Goal: Information Seeking & Learning: Learn about a topic

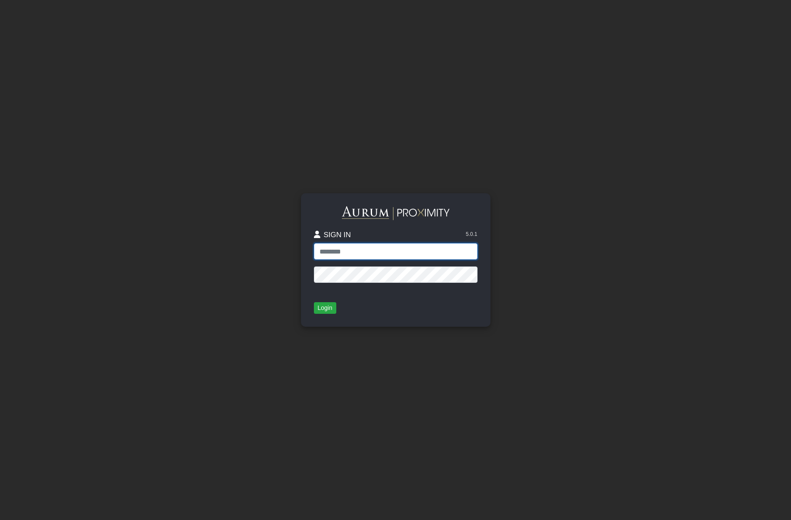
type input "**********"
click at [325, 307] on button "Login" at bounding box center [325, 308] width 22 height 12
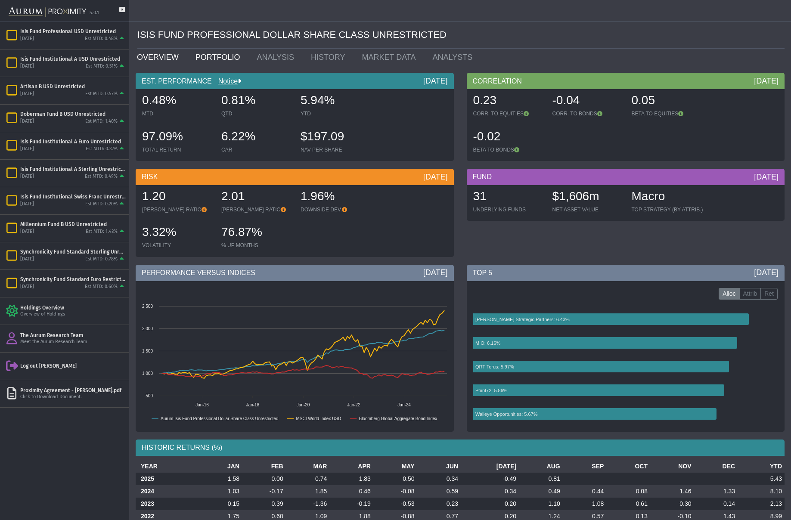
click at [208, 55] on link "PORTFOLIO" at bounding box center [220, 57] width 62 height 17
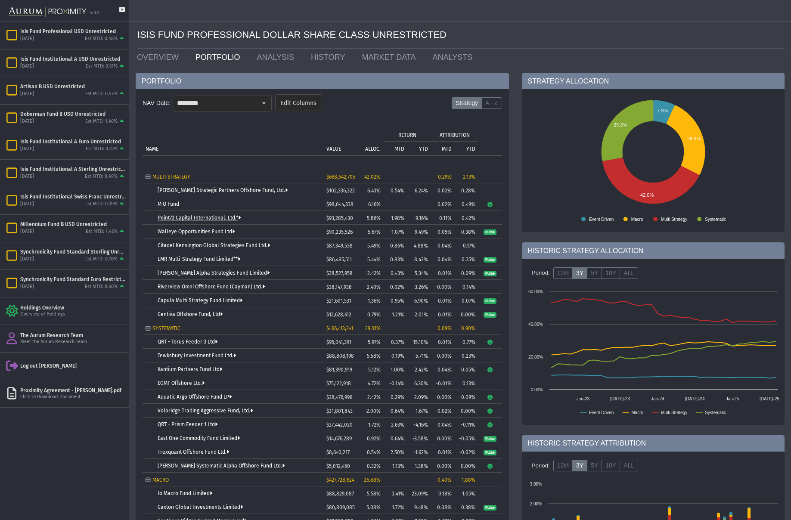
click at [185, 218] on link "Point72 Capital International, Ltd.*" at bounding box center [199, 218] width 83 height 6
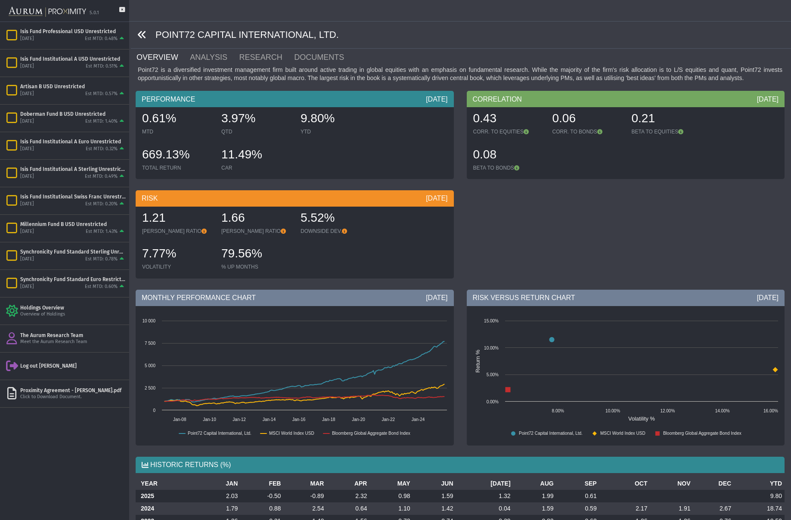
click at [141, 33] on icon at bounding box center [141, 34] width 9 height 9
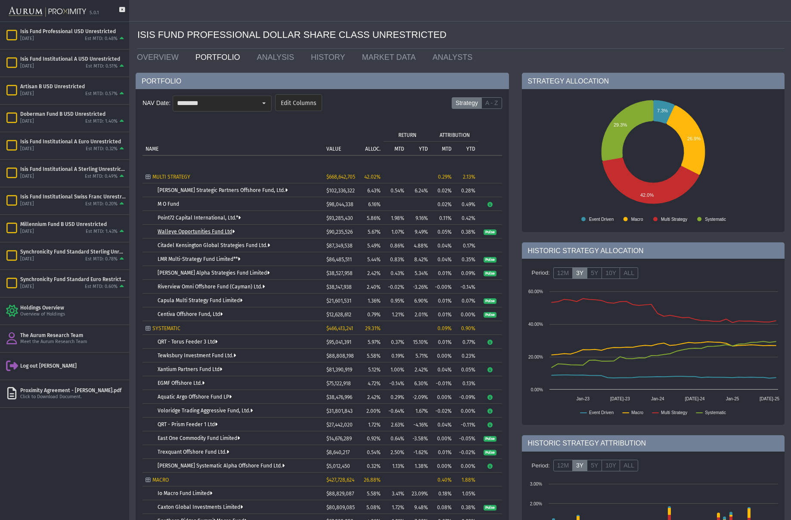
click at [183, 232] on link "Walleye Opportunities Fund Ltd" at bounding box center [196, 232] width 77 height 6
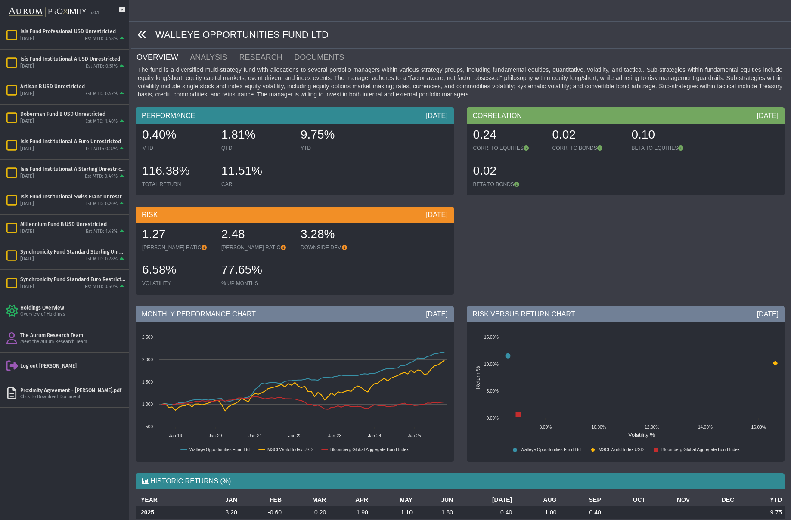
click at [139, 35] on icon at bounding box center [141, 34] width 9 height 9
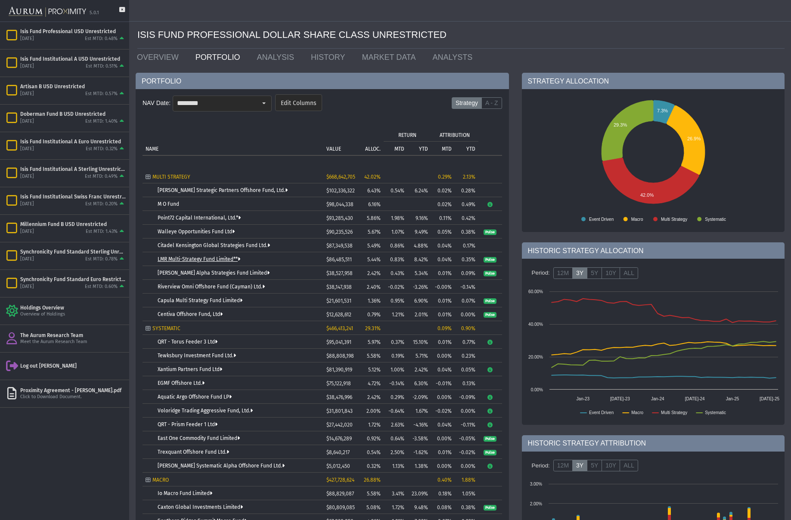
click at [197, 259] on link "LMR Multi-Strategy Fund Limited**" at bounding box center [199, 259] width 83 height 6
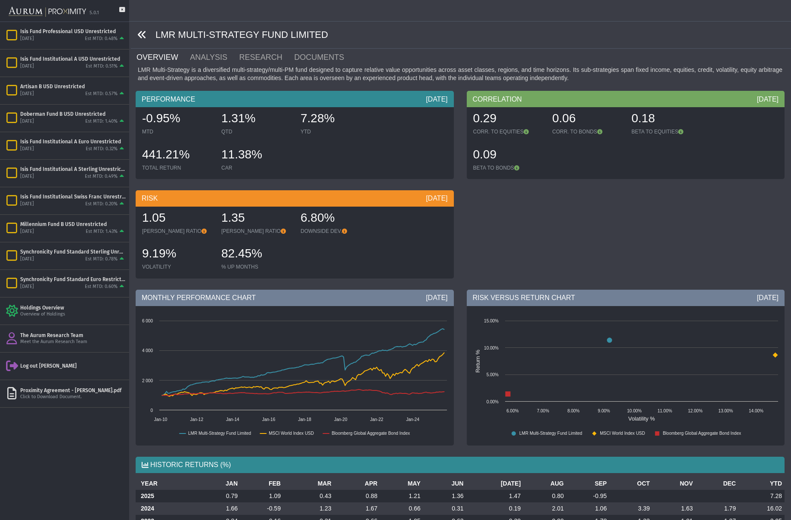
click at [142, 31] on icon at bounding box center [141, 34] width 9 height 9
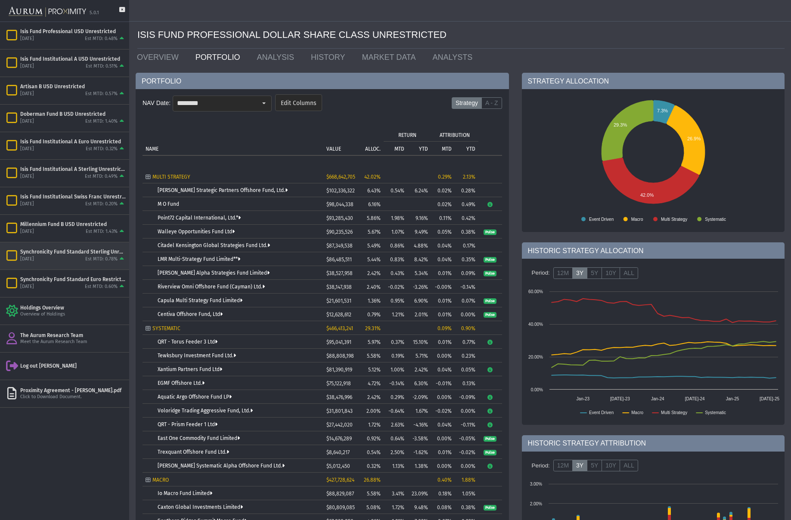
click at [54, 253] on div "Synchronicity Fund Standard Sterling Unrestricted" at bounding box center [72, 251] width 105 height 7
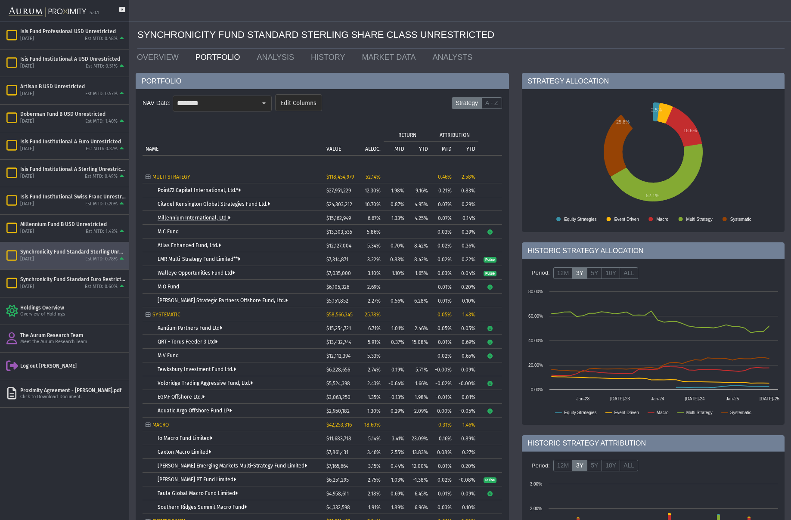
click at [182, 216] on link "Millennium International, Ltd." at bounding box center [194, 218] width 73 height 6
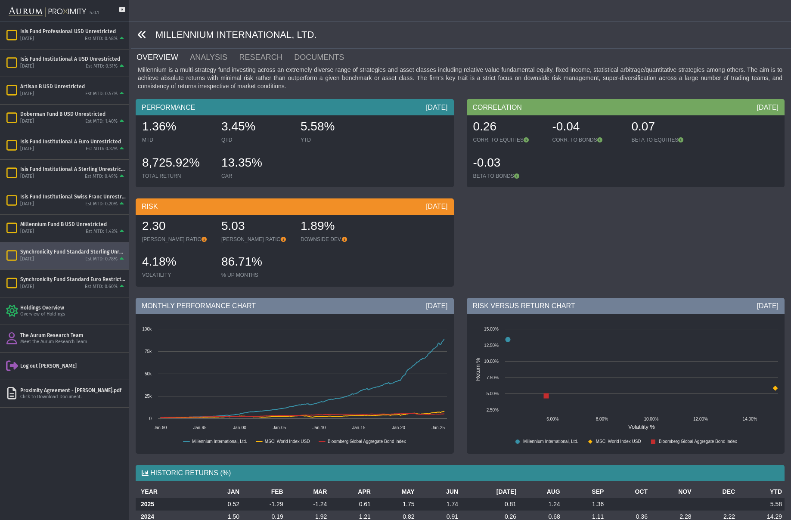
click at [144, 33] on icon at bounding box center [141, 34] width 9 height 9
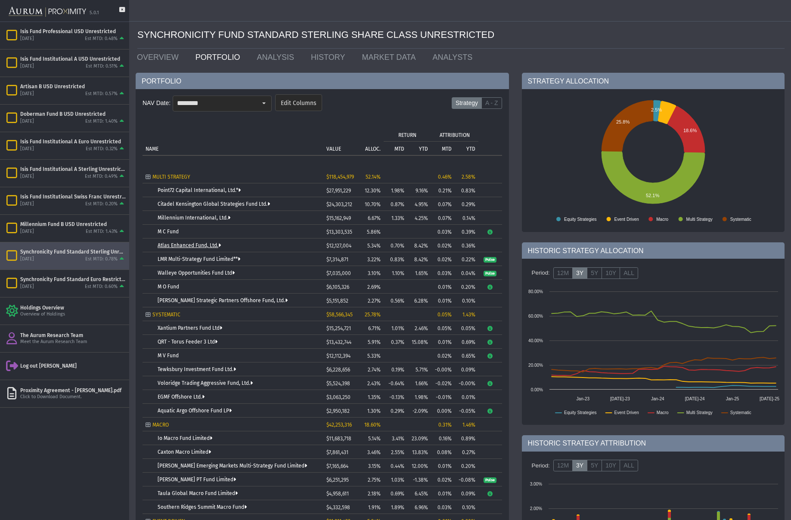
click at [185, 244] on link "Atlas Enhanced Fund, Ltd." at bounding box center [189, 245] width 63 height 6
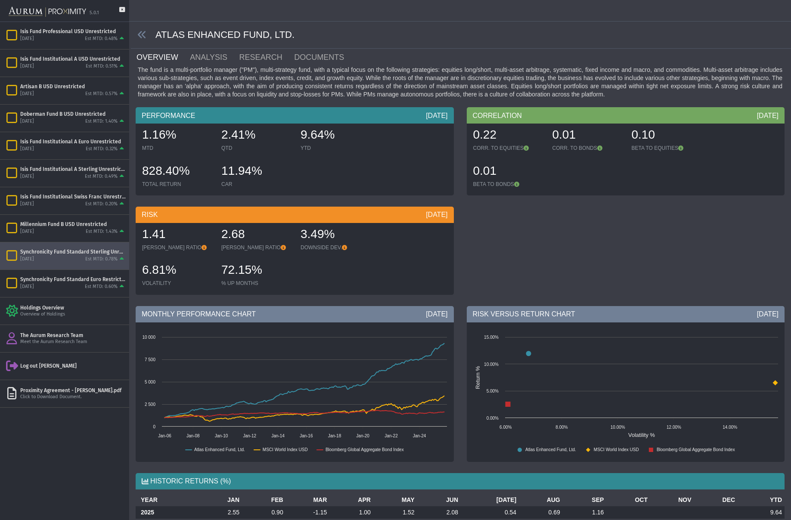
drag, startPoint x: 142, startPoint y: 33, endPoint x: 143, endPoint y: 42, distance: 8.8
click at [142, 33] on icon at bounding box center [141, 34] width 9 height 9
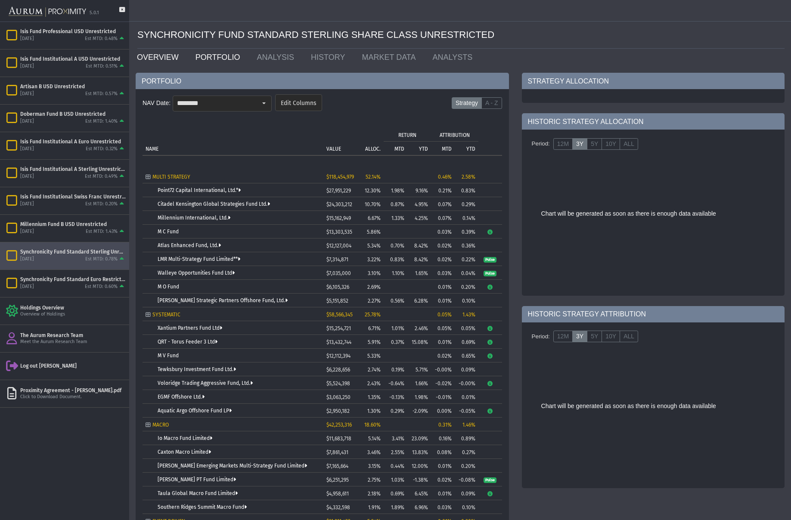
click at [147, 56] on link "OVERVIEW" at bounding box center [159, 57] width 59 height 17
